Goal: Information Seeking & Learning: Learn about a topic

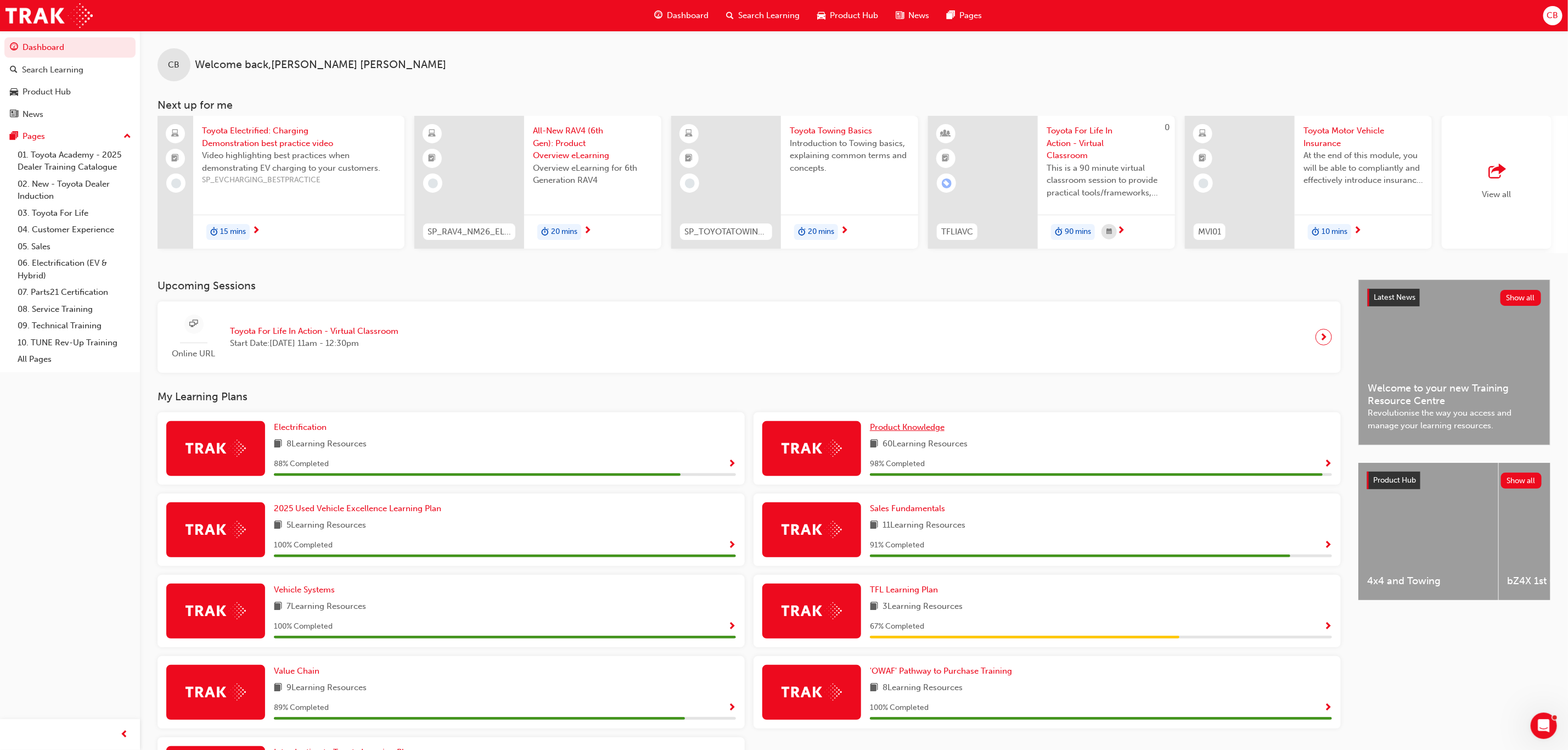
click at [893, 431] on span "Product Knowledge" at bounding box center [906, 427] width 74 height 10
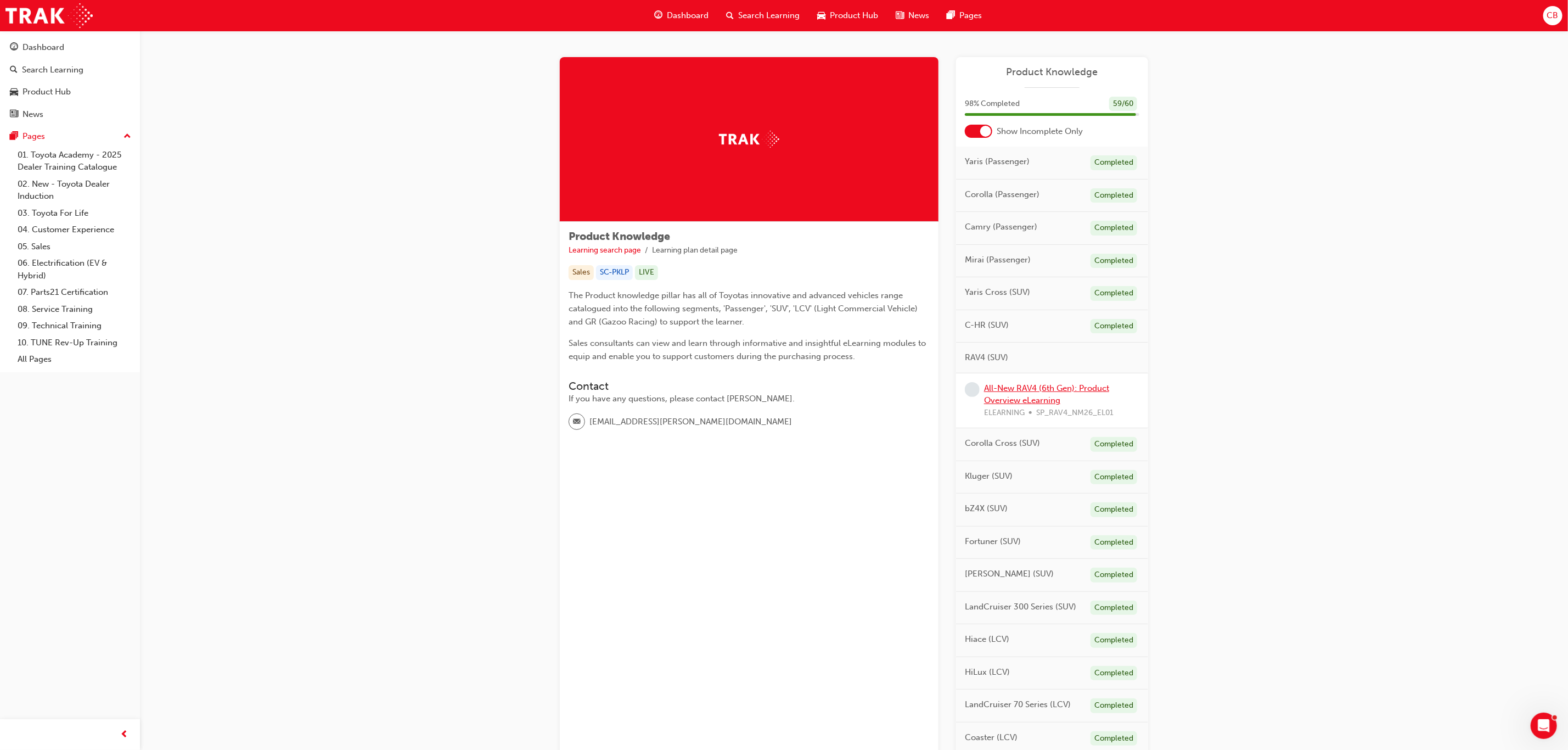
click at [1018, 384] on link "All-New RAV4 (6th Gen): Product Overview eLearning" at bounding box center [1046, 395] width 125 height 22
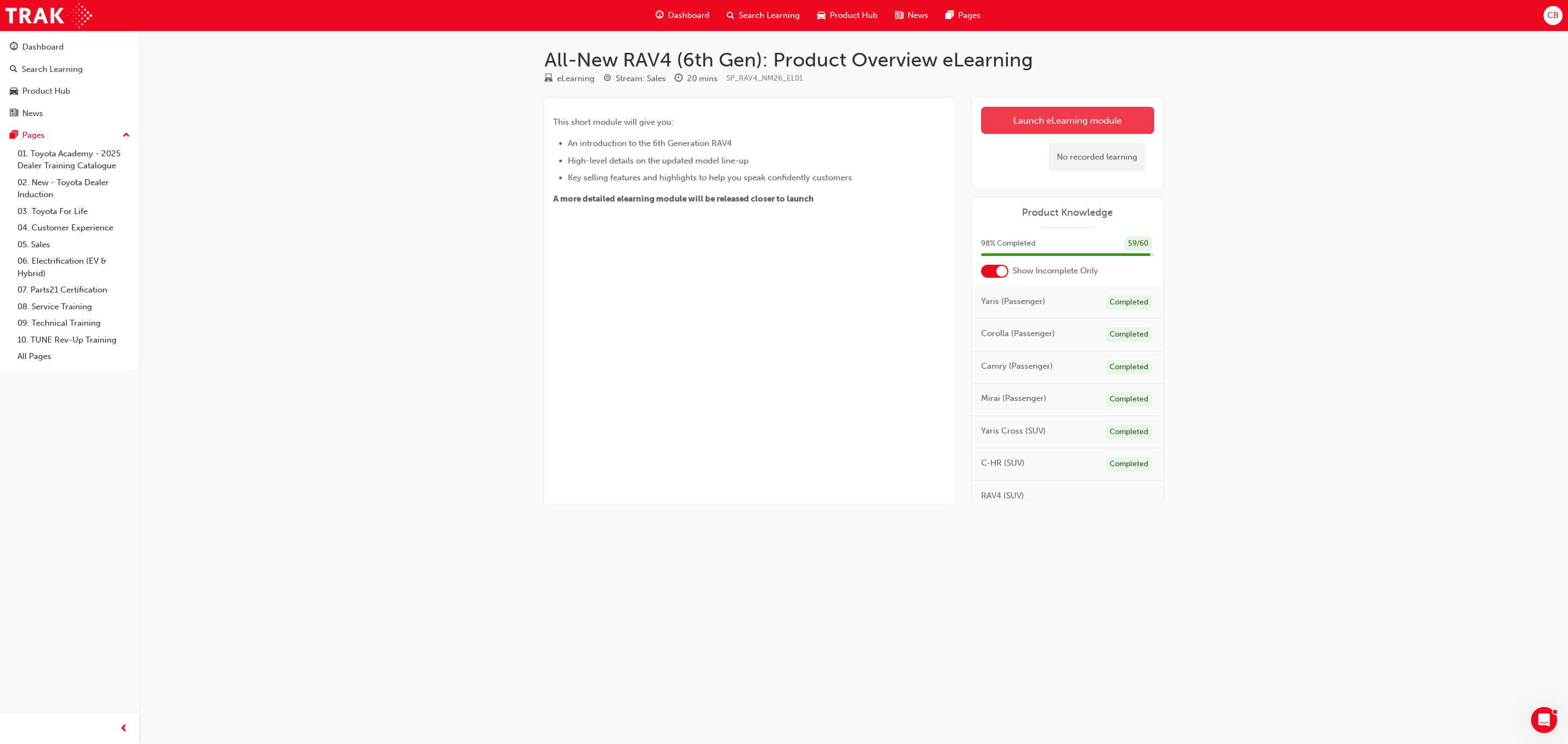
click at [1016, 118] on link "Launch eLearning module" at bounding box center [1067, 120] width 173 height 27
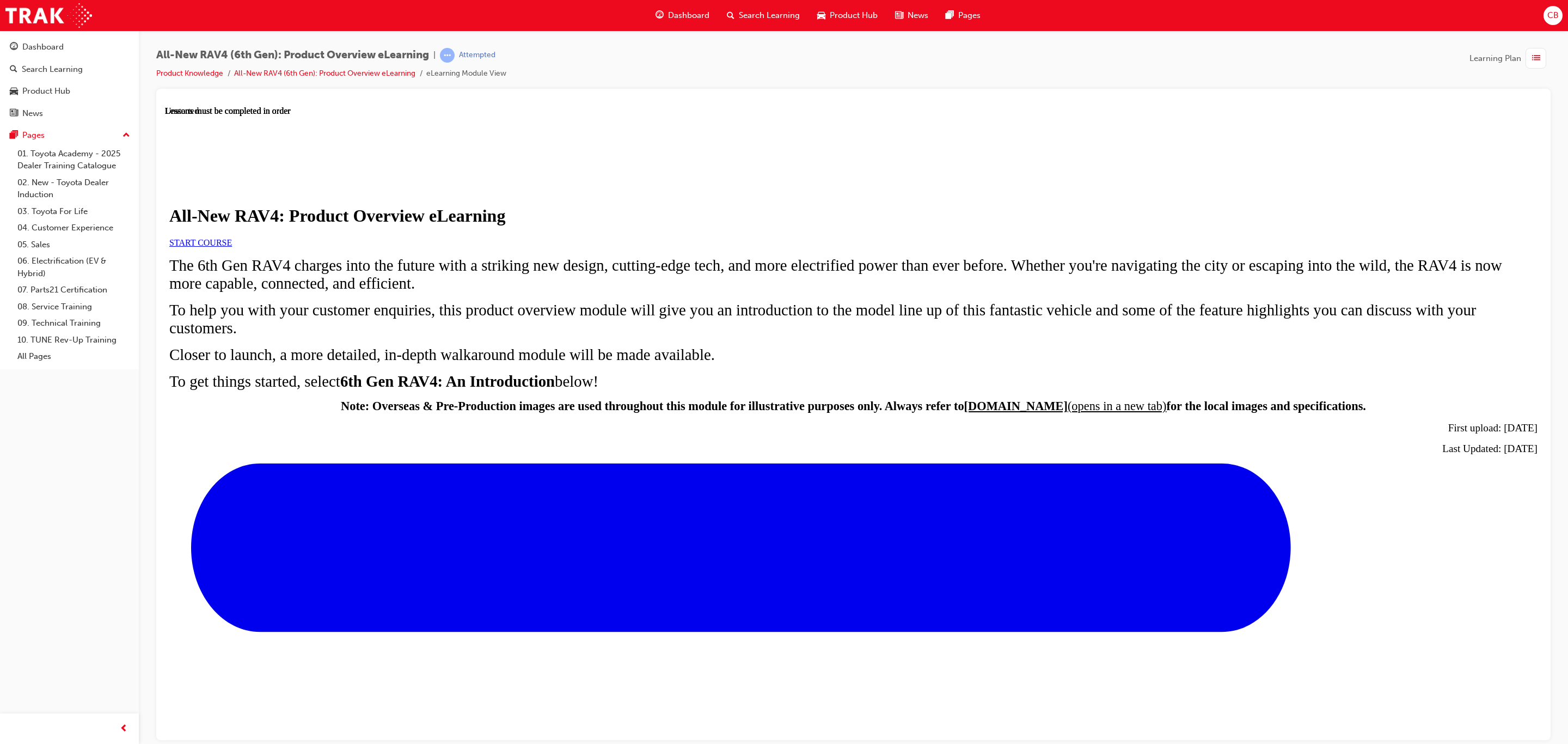
scroll to position [82, 0]
click at [232, 247] on link "START COURSE" at bounding box center [200, 242] width 63 height 10
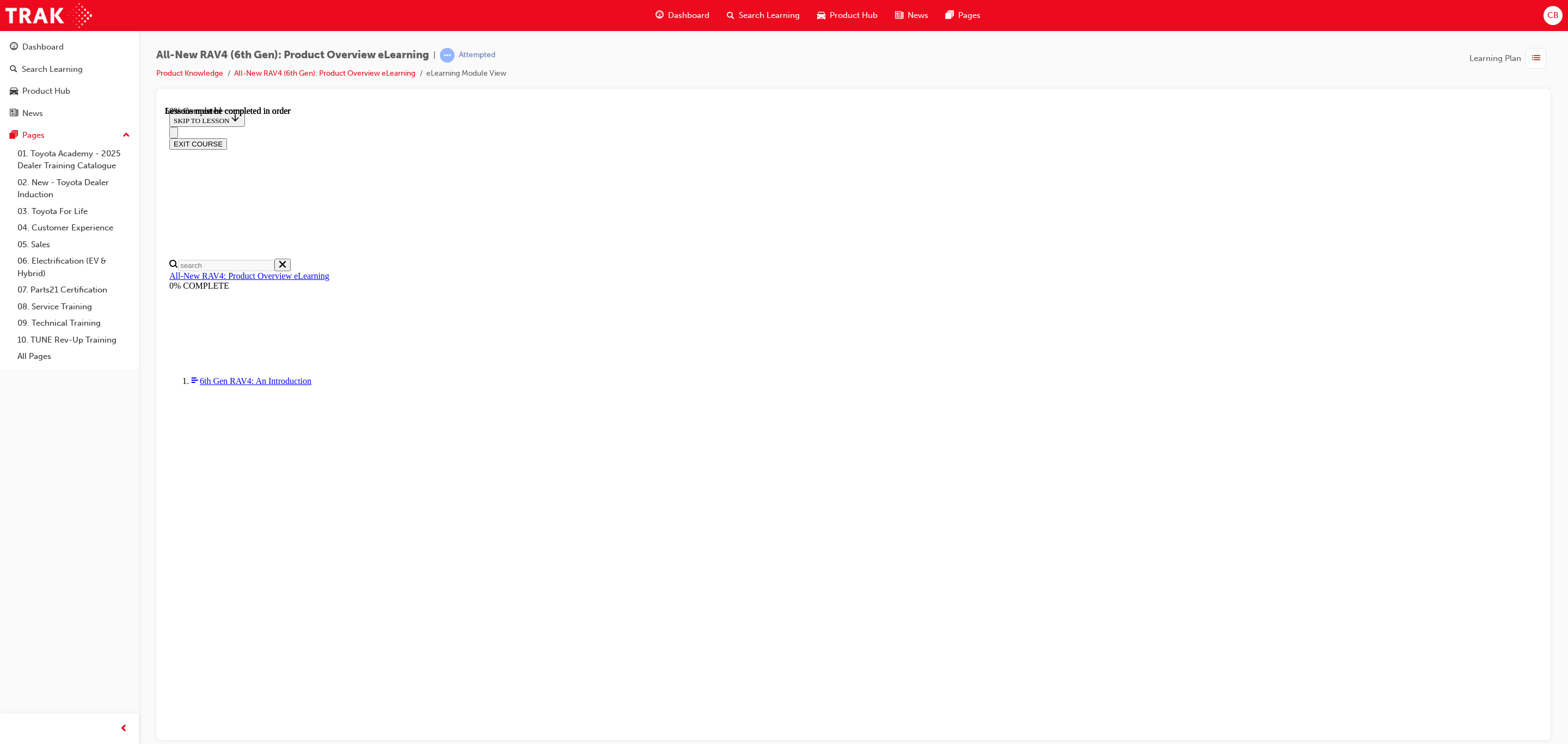
scroll to position [873, 0]
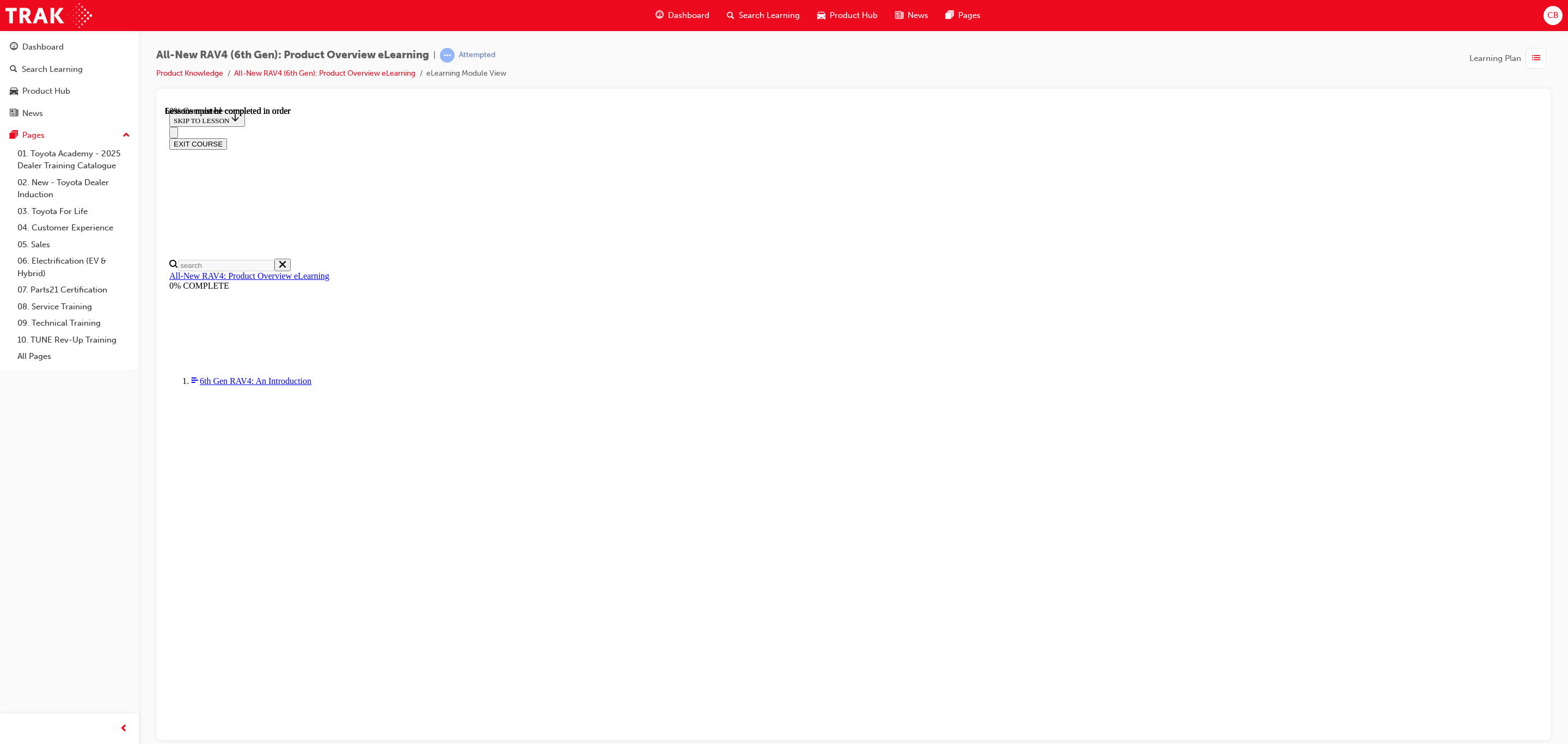
drag, startPoint x: 699, startPoint y: 547, endPoint x: 1074, endPoint y: 539, distance: 375.1
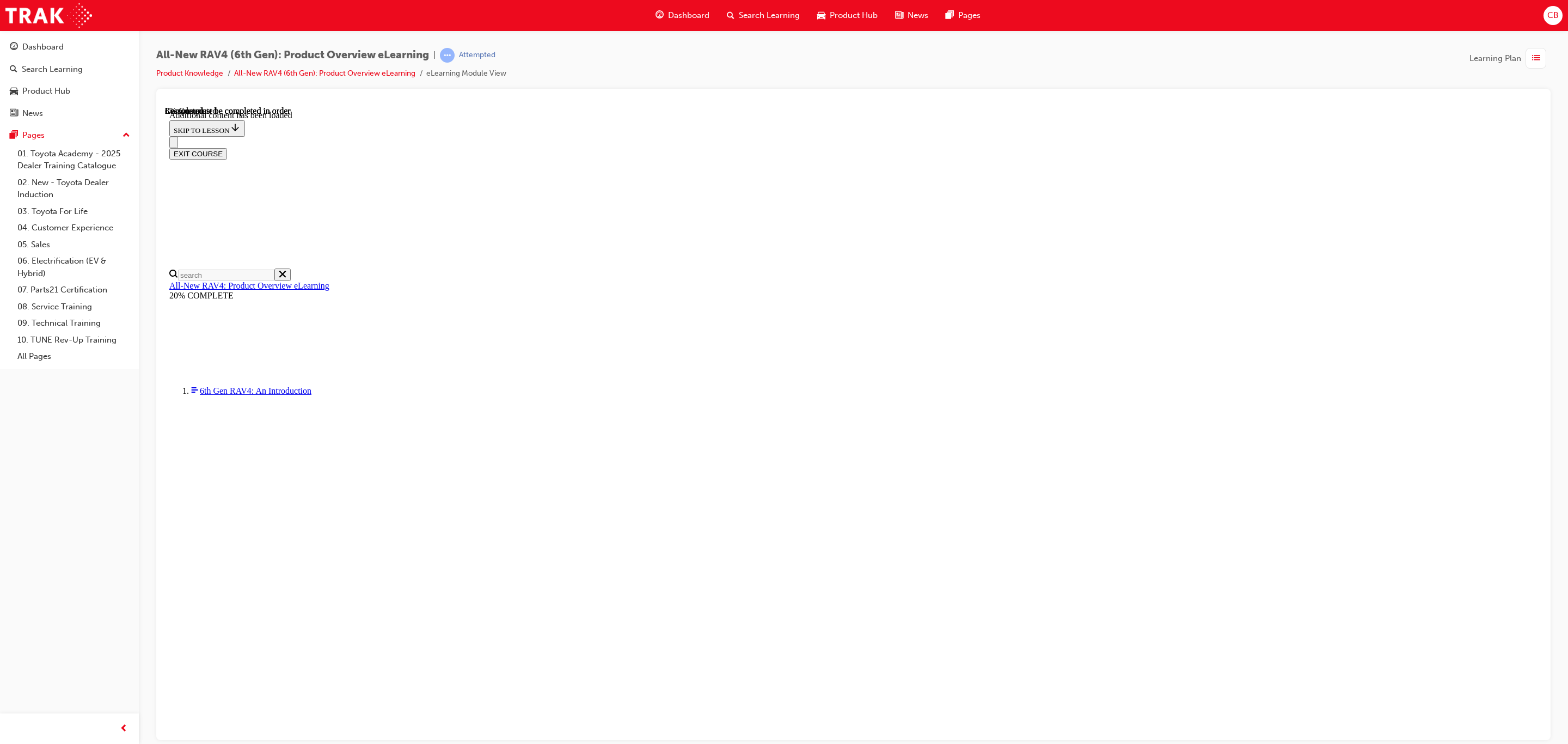
scroll to position [37, 0]
drag, startPoint x: 739, startPoint y: 334, endPoint x: 1017, endPoint y: 533, distance: 341.9
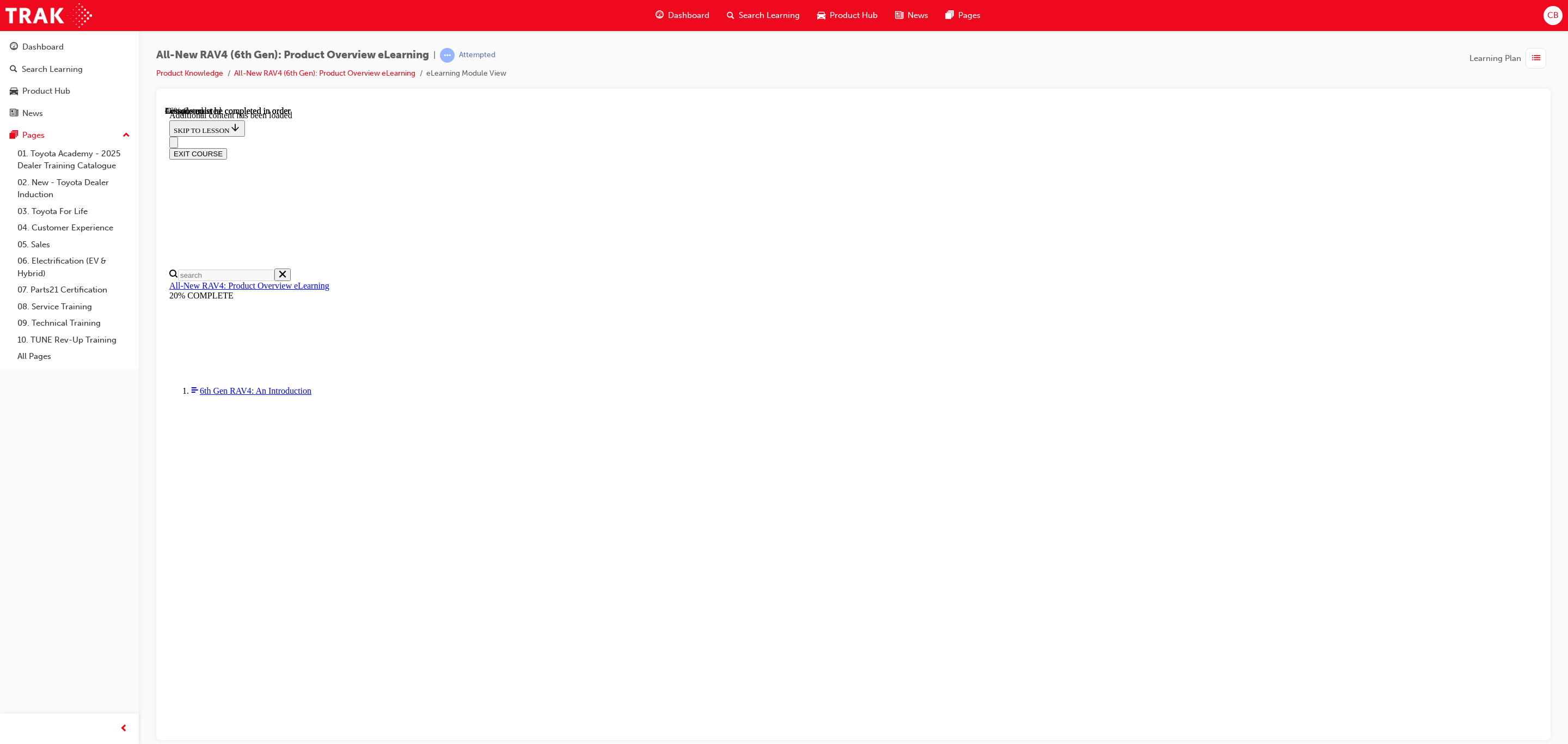
drag, startPoint x: 755, startPoint y: 461, endPoint x: 774, endPoint y: 454, distance: 20.2
drag, startPoint x: 856, startPoint y: 423, endPoint x: 892, endPoint y: 565, distance: 146.5
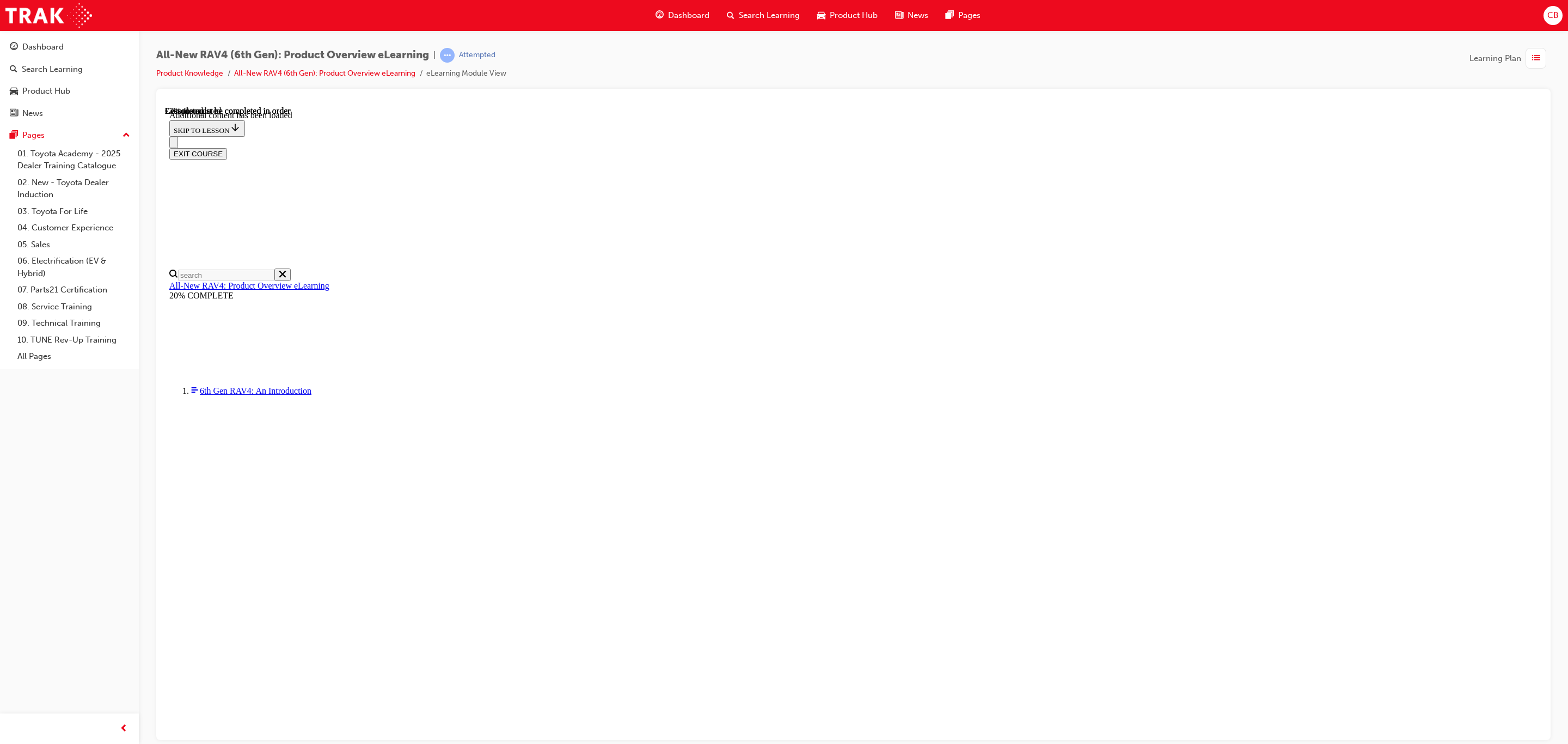
scroll to position [1559, 0]
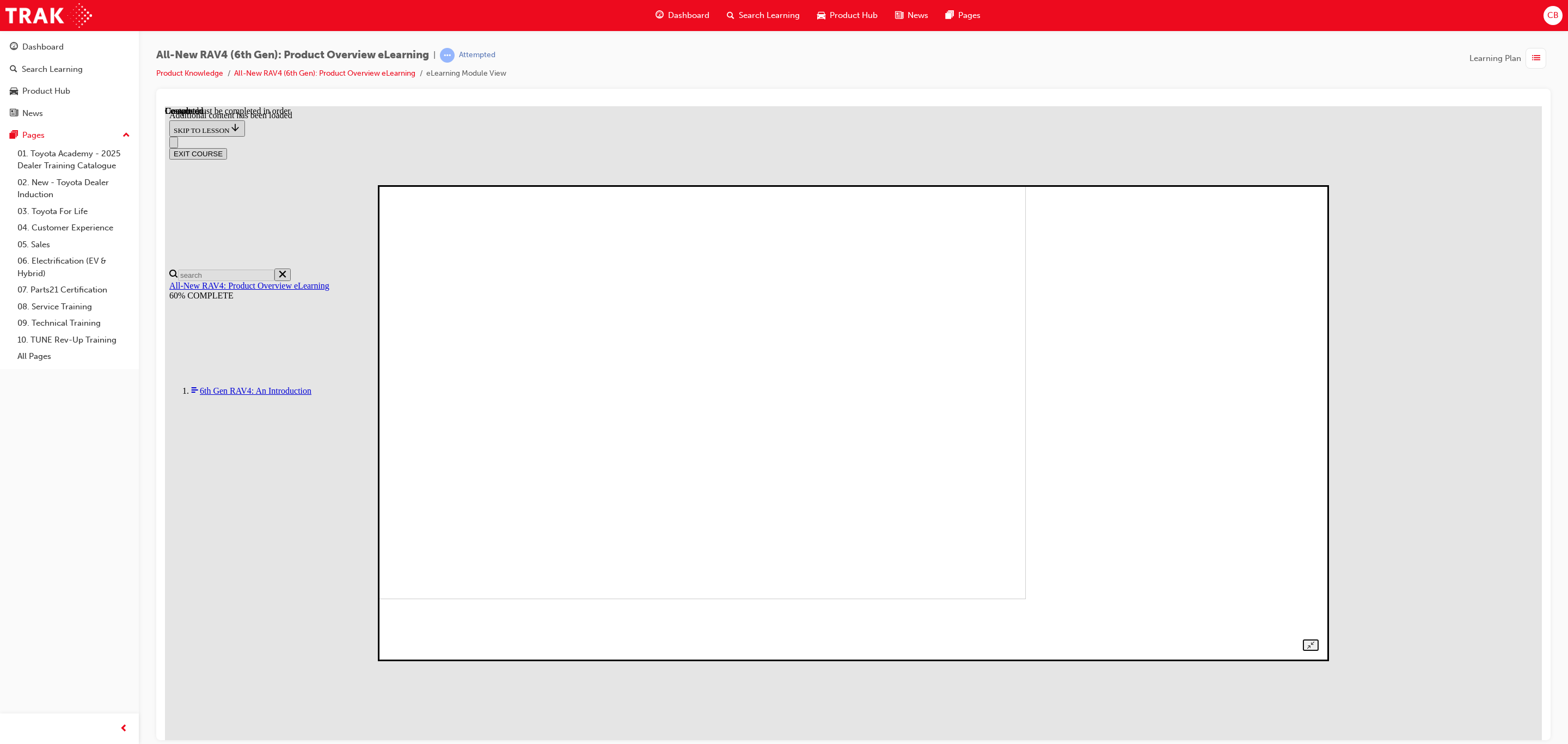
click at [1319, 520] on div at bounding box center [853, 423] width 931 height 456
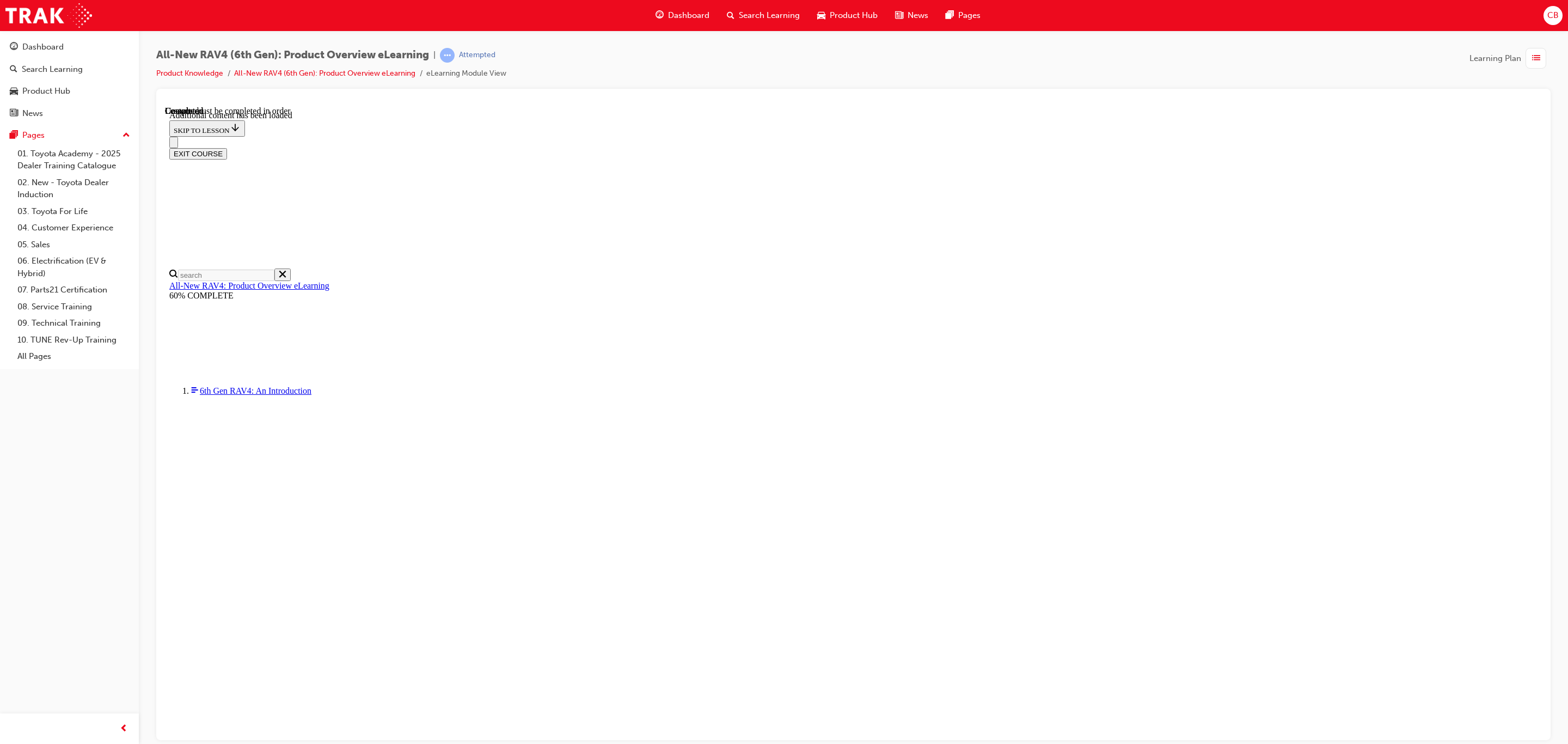
scroll to position [537, 0]
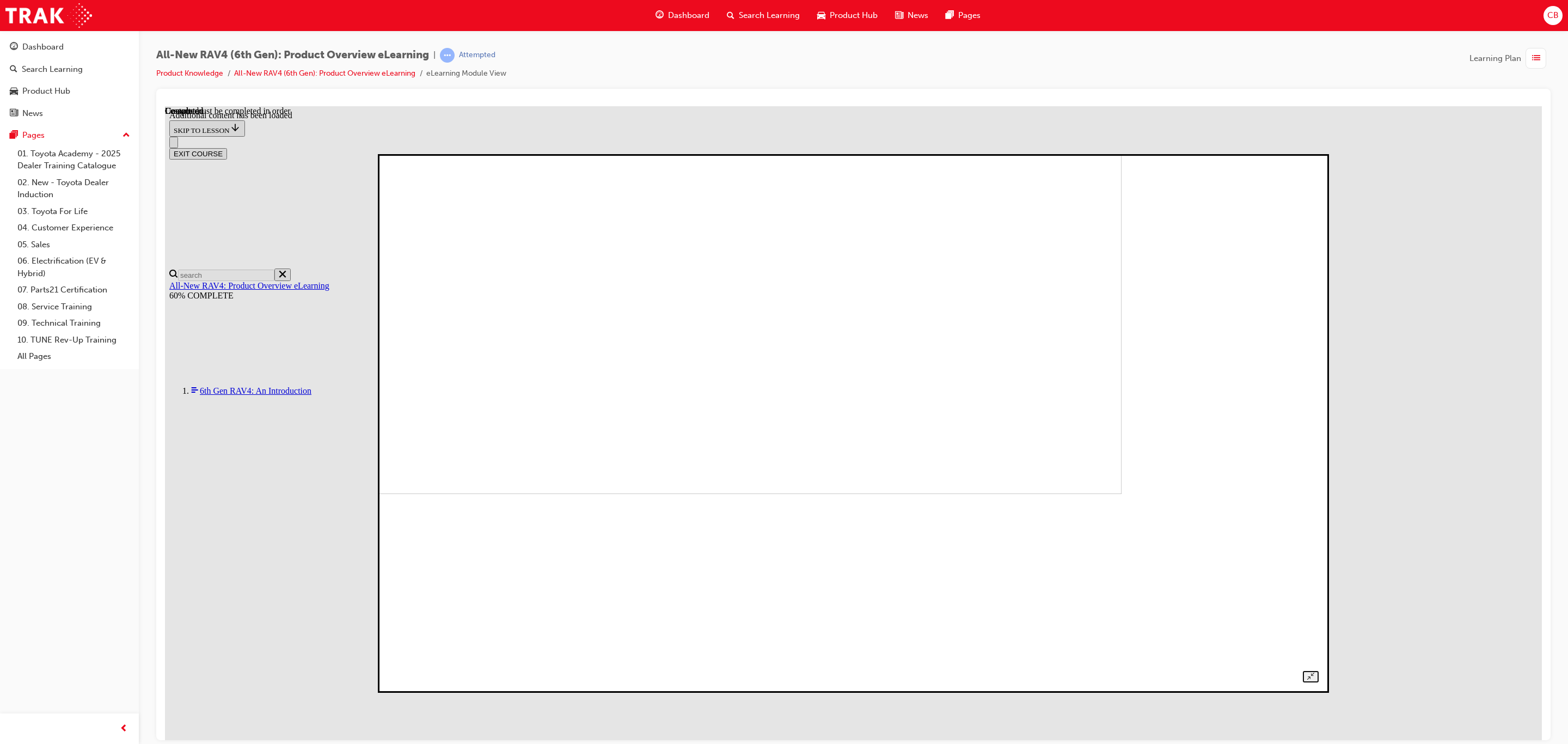
click at [1312, 450] on div at bounding box center [853, 423] width 931 height 518
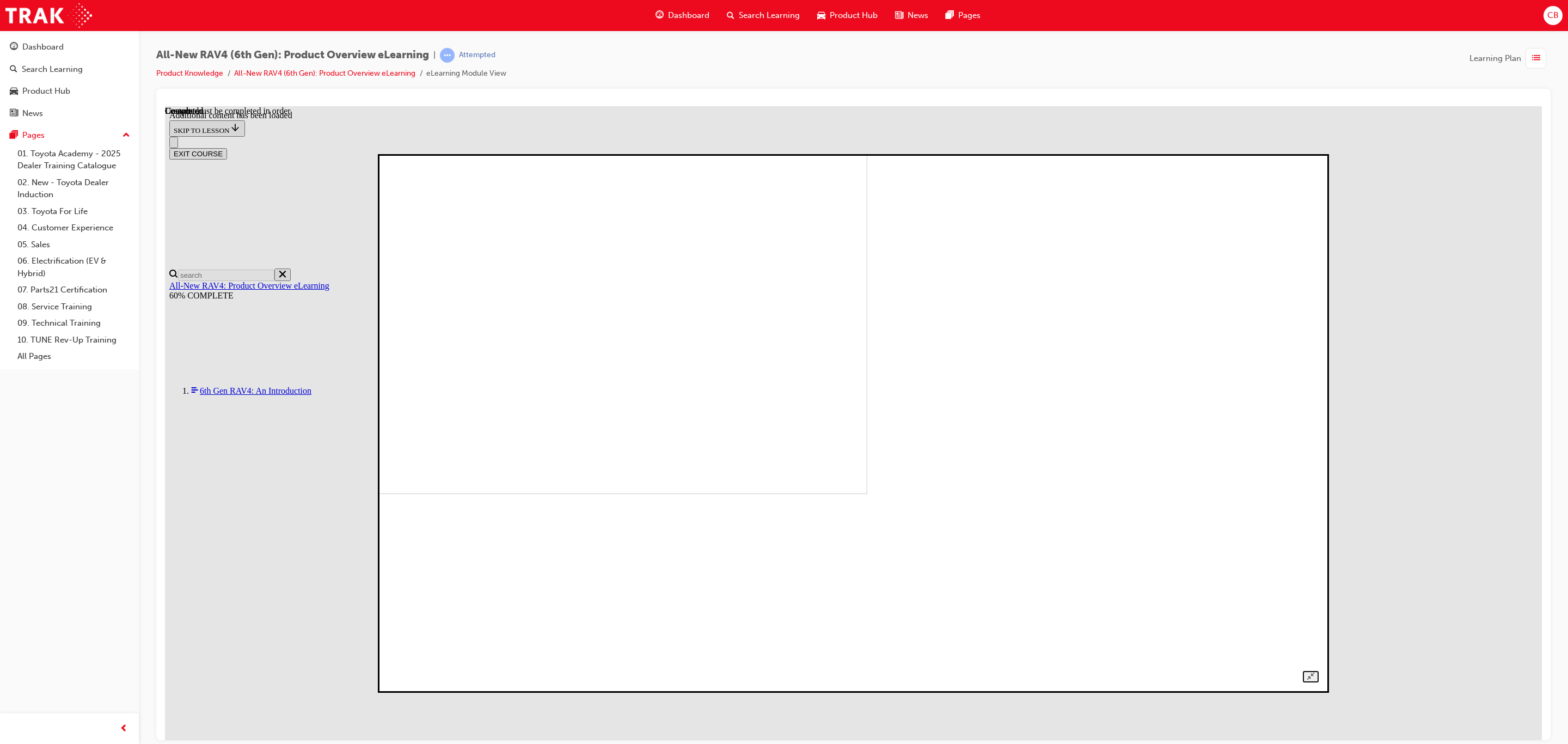
click at [790, 682] on div at bounding box center [853, 423] width 931 height 518
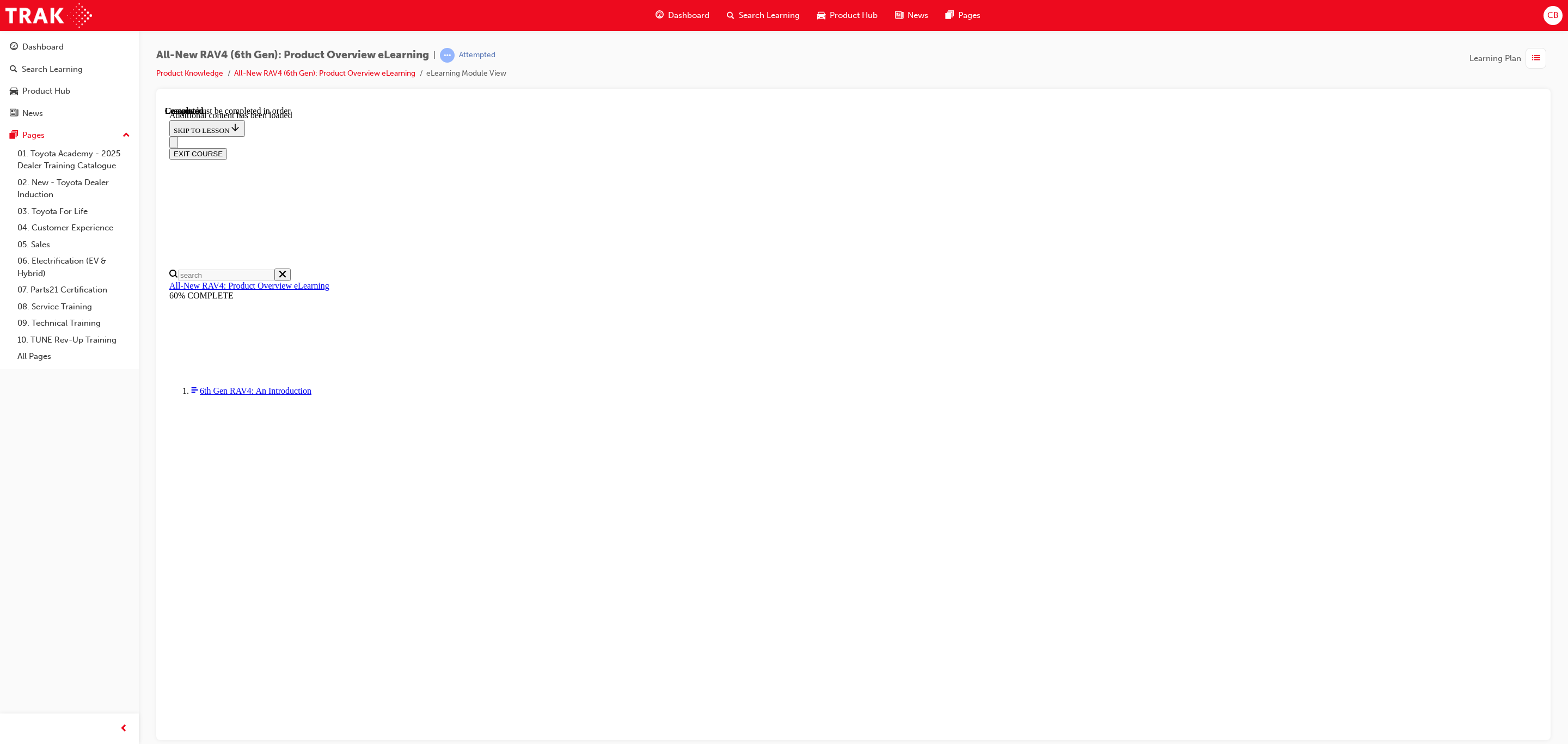
radio input "true"
drag, startPoint x: 943, startPoint y: 665, endPoint x: 935, endPoint y: 661, distance: 8.9
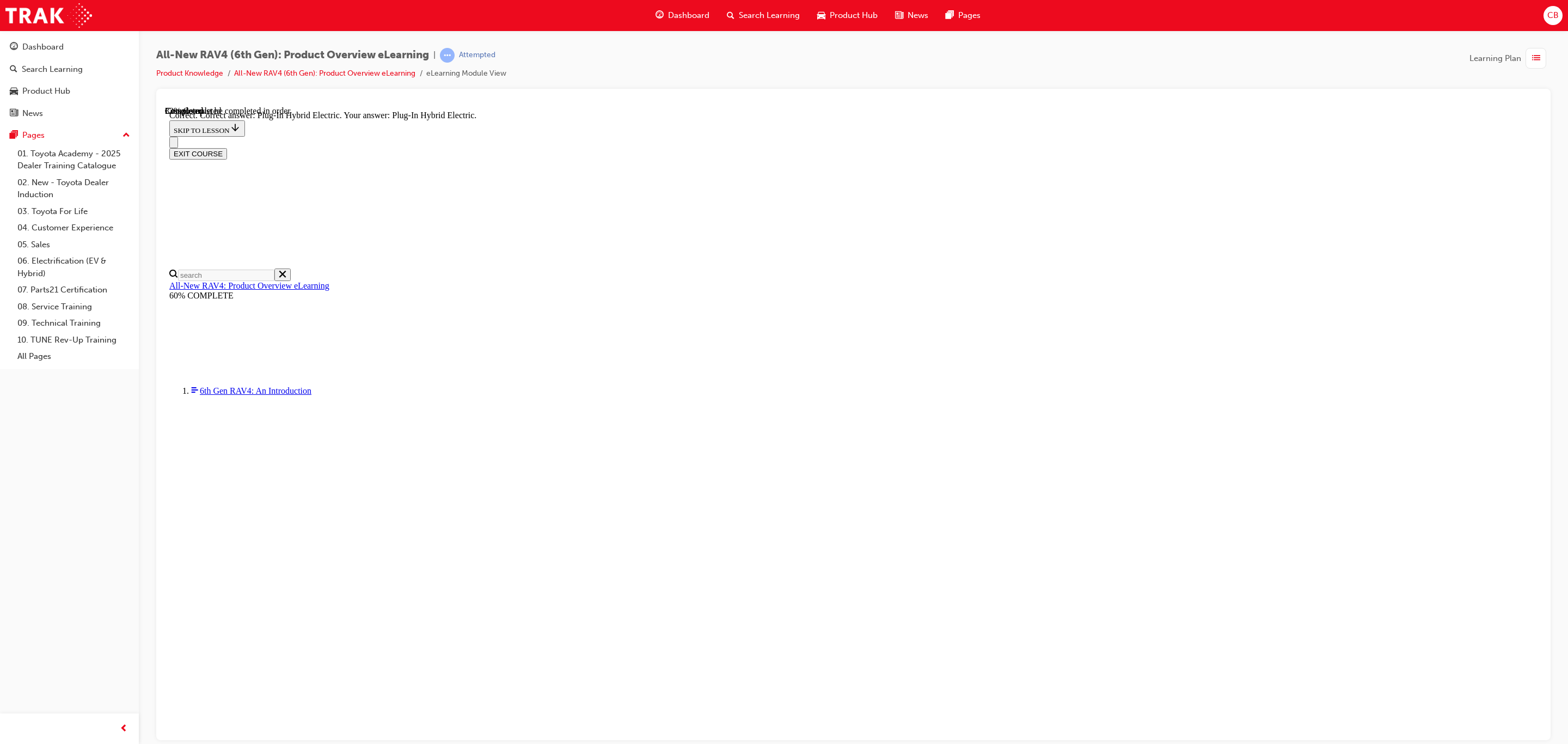
scroll to position [94, 0]
radio input "true"
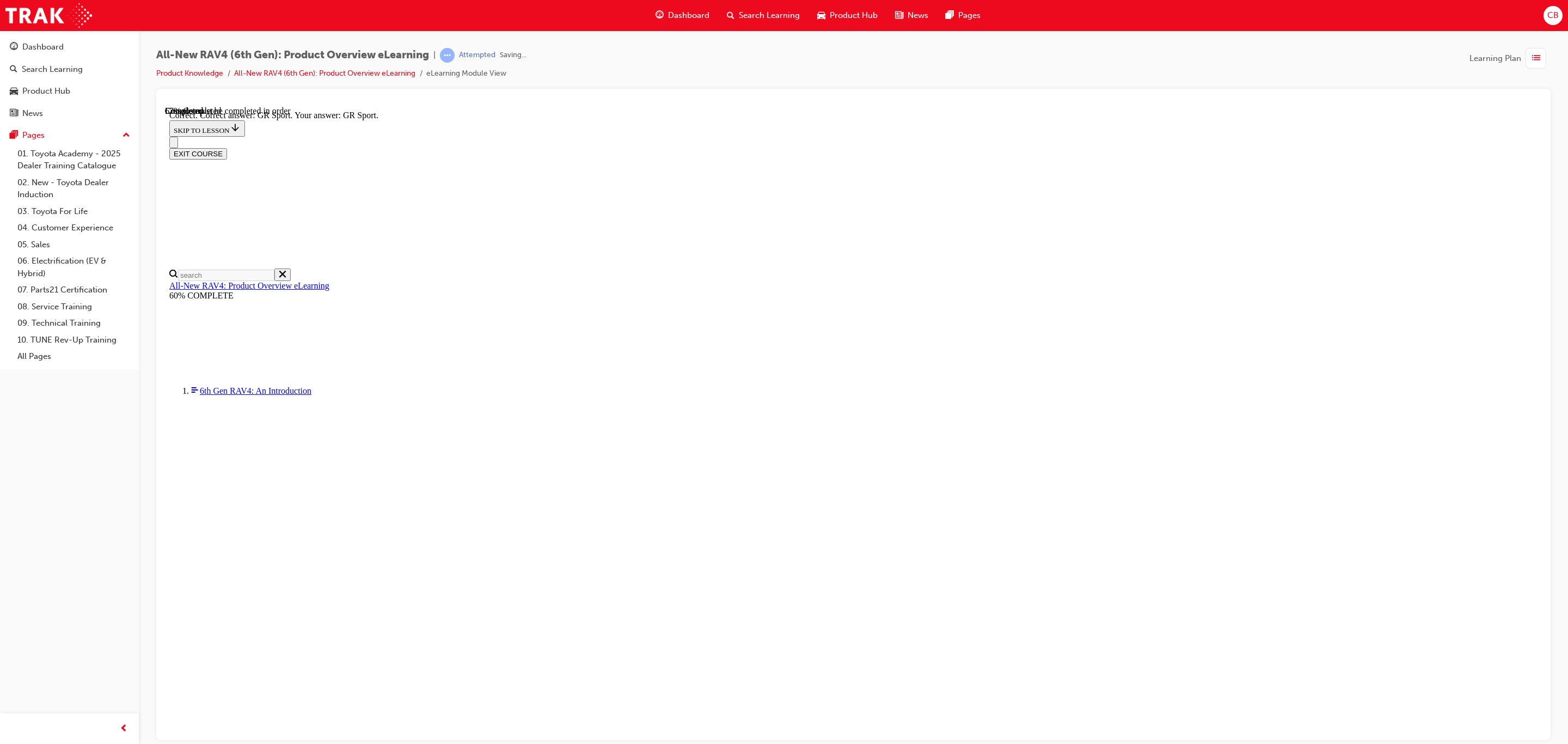
scroll to position [176, 0]
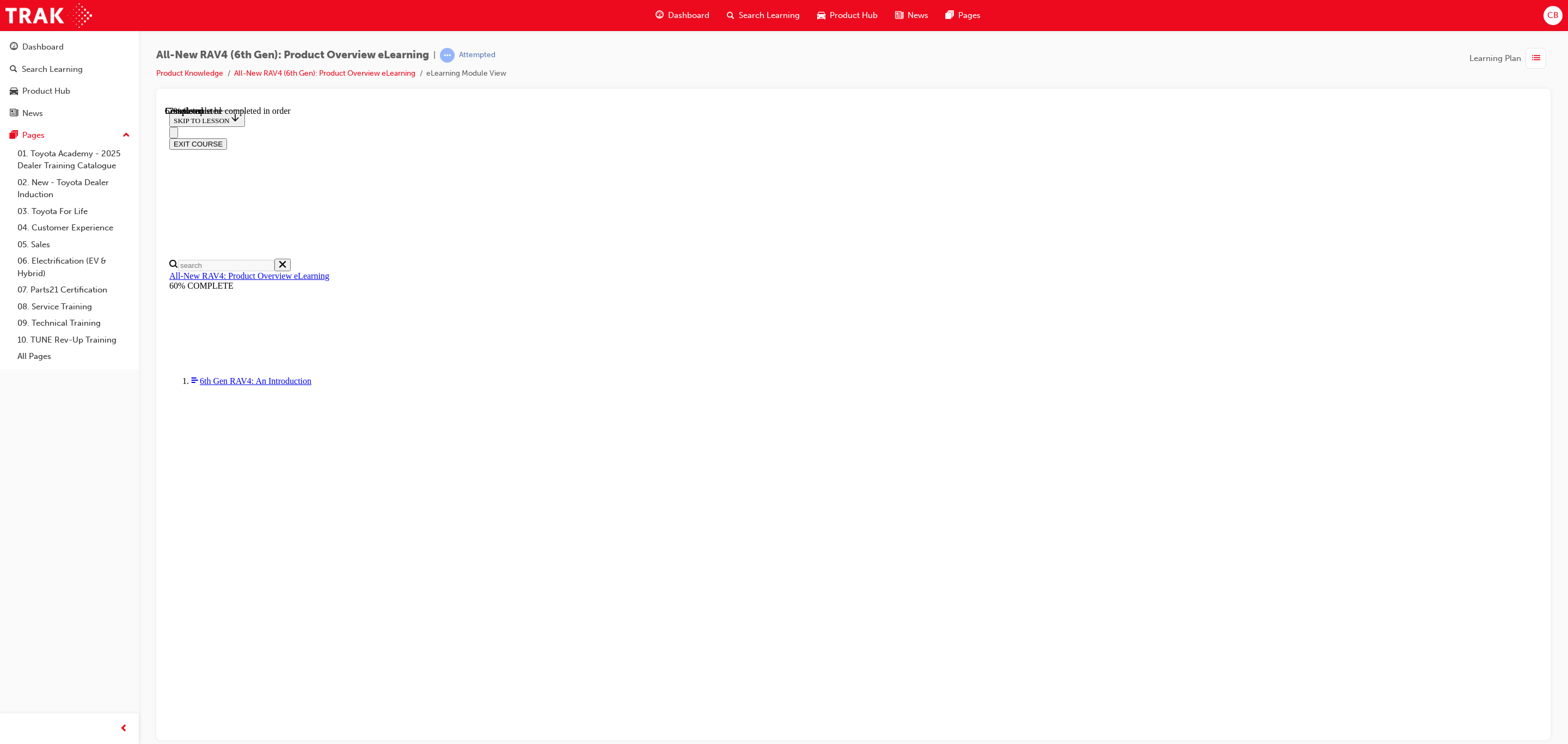
checkbox input "true"
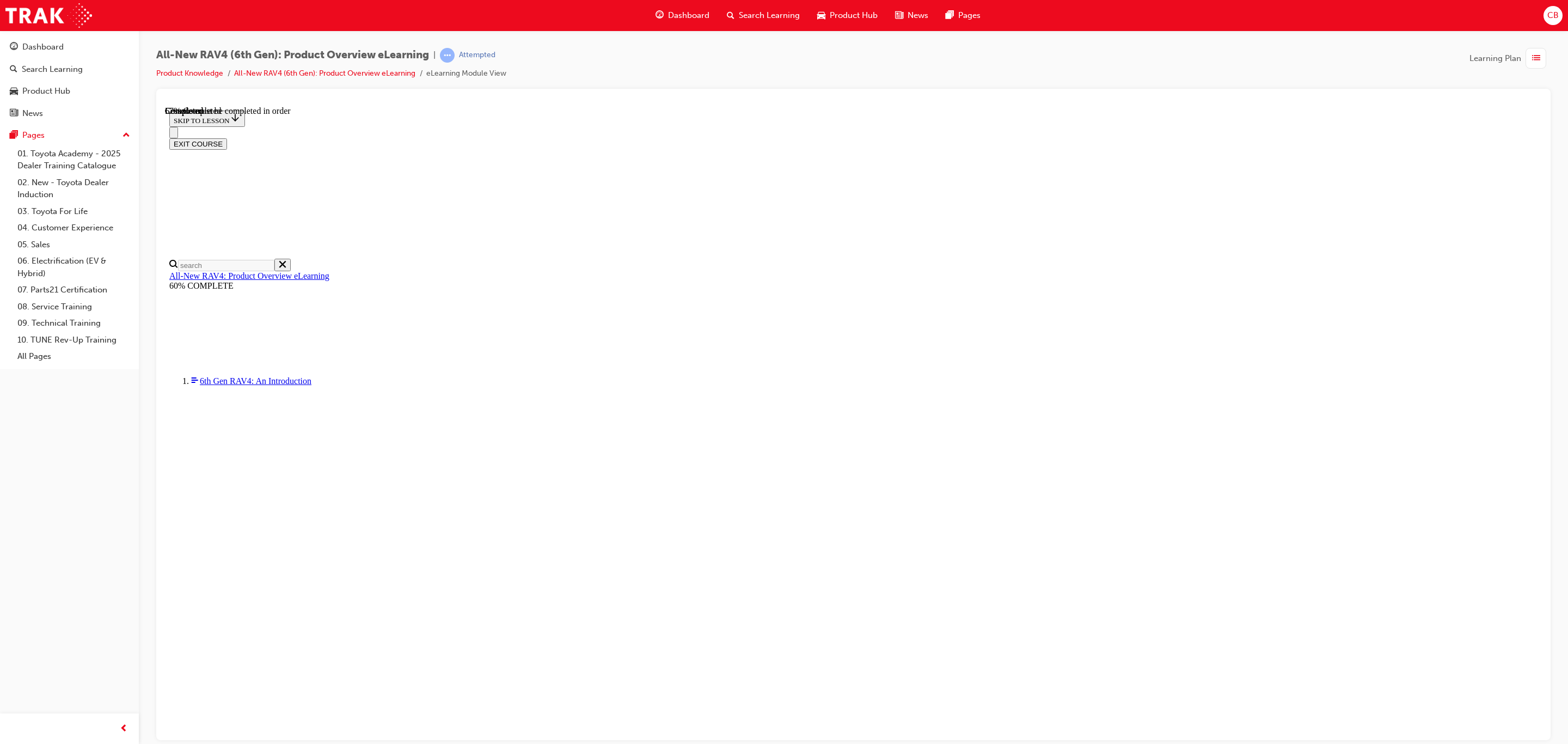
drag, startPoint x: 918, startPoint y: 650, endPoint x: 913, endPoint y: 646, distance: 6.4
